Goal: Task Accomplishment & Management: Manage account settings

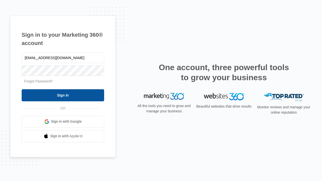
click at [63, 95] on input "Sign In" at bounding box center [63, 95] width 82 height 12
